Goal: Ask a question: Seek information or help from site administrators or community

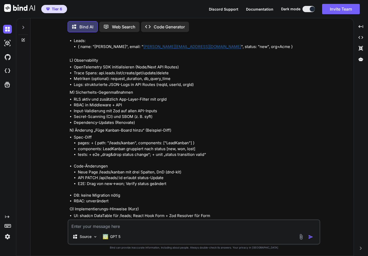
scroll to position [4550, 0]
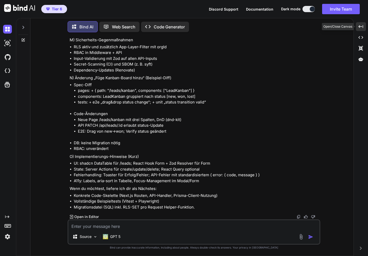
click at [362, 27] on icon "Created with Pixso." at bounding box center [361, 26] width 5 height 5
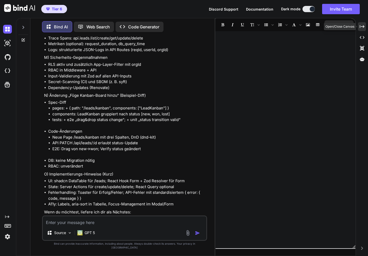
click at [361, 26] on icon at bounding box center [362, 26] width 5 height 3
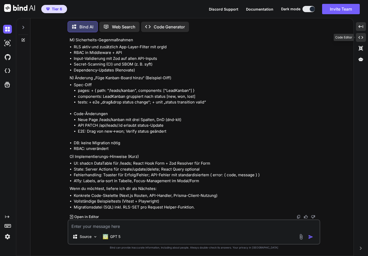
click at [362, 38] on icon "Created with Pixso." at bounding box center [361, 37] width 5 height 5
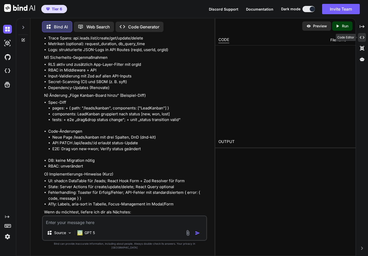
type textarea "x"
click at [362, 37] on icon "Created with Pixso." at bounding box center [362, 37] width 5 height 5
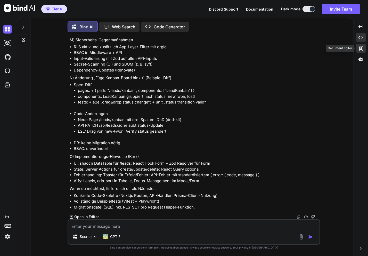
click at [362, 46] on icon "Created with Pixso." at bounding box center [361, 48] width 5 height 5
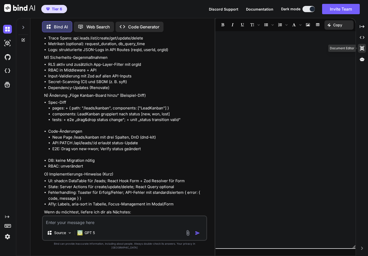
click at [361, 48] on icon at bounding box center [362, 48] width 4 height 5
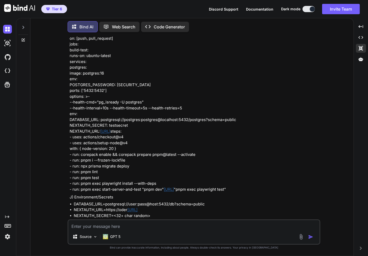
scroll to position [4267, 0]
click at [146, 226] on textarea at bounding box center [193, 224] width 251 height 9
type textarea "deploy es für mich"
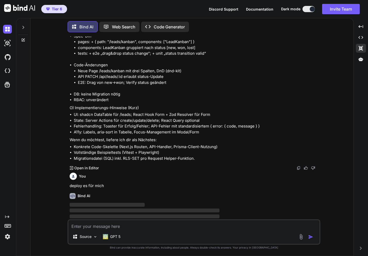
scroll to position [4604, 0]
